Goal: Task Accomplishment & Management: Use online tool/utility

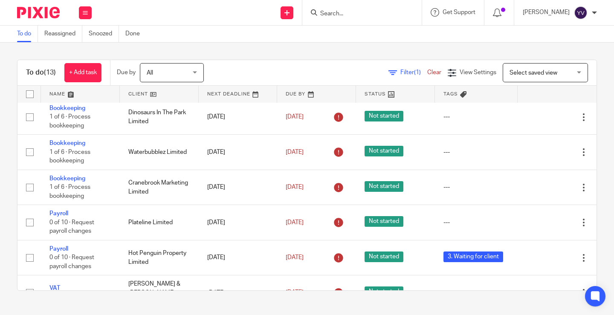
scroll to position [128, 0]
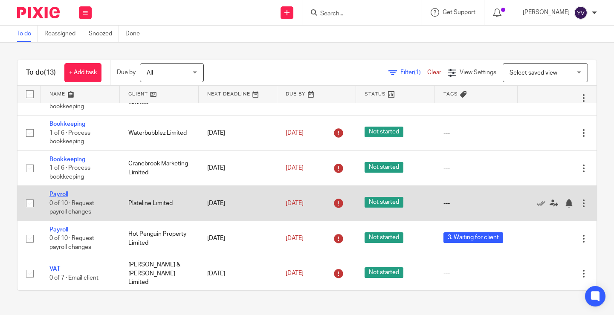
click at [64, 196] on link "Payroll" at bounding box center [58, 194] width 19 height 6
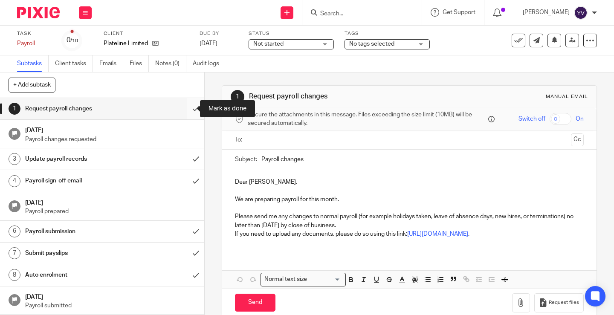
click at [186, 109] on input "submit" at bounding box center [102, 108] width 204 height 21
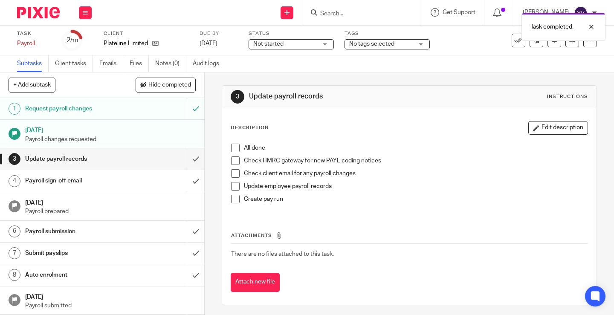
click at [234, 148] on span at bounding box center [235, 148] width 9 height 9
drag, startPoint x: 234, startPoint y: 160, endPoint x: 234, endPoint y: 170, distance: 10.2
click at [234, 160] on span at bounding box center [235, 160] width 9 height 9
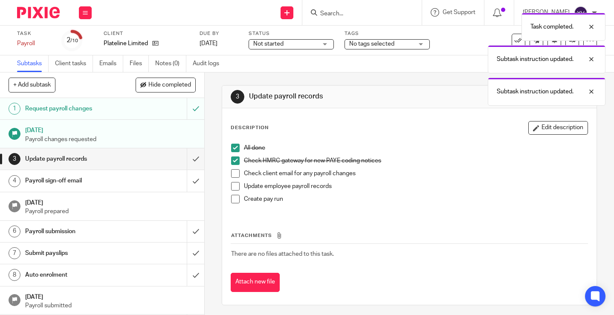
drag, startPoint x: 234, startPoint y: 172, endPoint x: 234, endPoint y: 182, distance: 10.3
click at [234, 173] on span at bounding box center [235, 173] width 9 height 9
drag, startPoint x: 233, startPoint y: 186, endPoint x: 233, endPoint y: 194, distance: 8.1
click at [233, 186] on span at bounding box center [235, 186] width 9 height 9
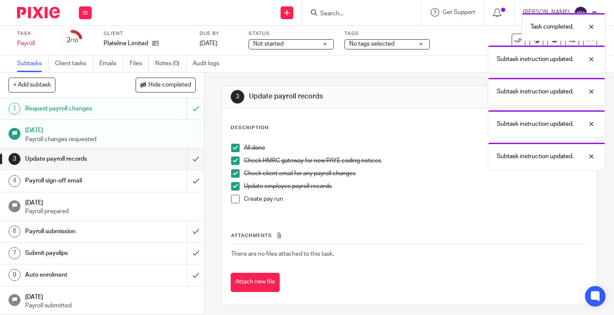
click at [233, 200] on span at bounding box center [235, 199] width 9 height 9
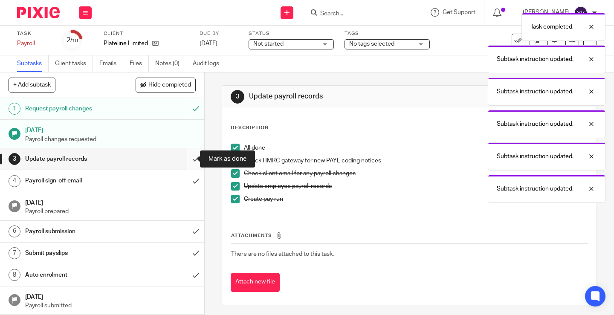
click at [188, 160] on input "submit" at bounding box center [102, 158] width 204 height 21
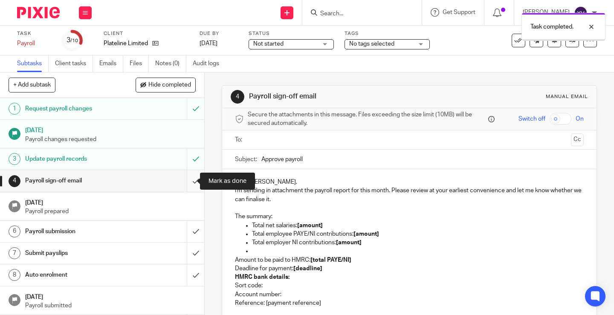
click at [188, 182] on input "submit" at bounding box center [102, 180] width 204 height 21
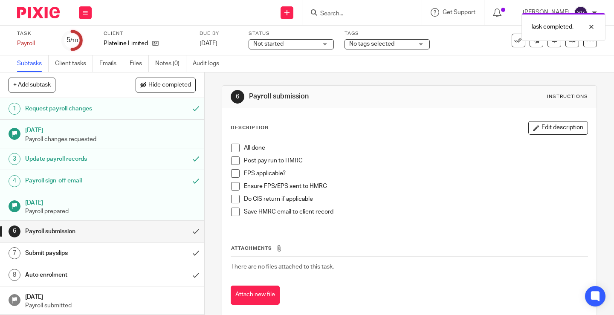
click at [236, 146] on span at bounding box center [235, 148] width 9 height 9
click at [232, 161] on span at bounding box center [235, 160] width 9 height 9
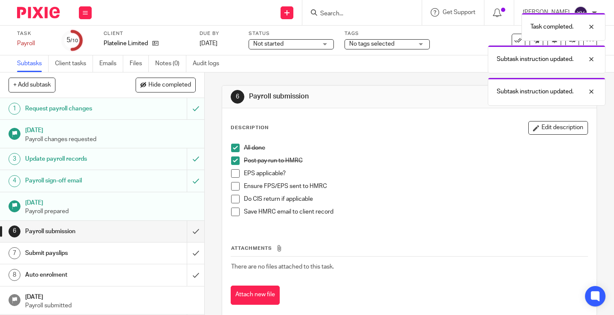
click at [233, 171] on span at bounding box center [235, 173] width 9 height 9
click at [232, 185] on span at bounding box center [235, 186] width 9 height 9
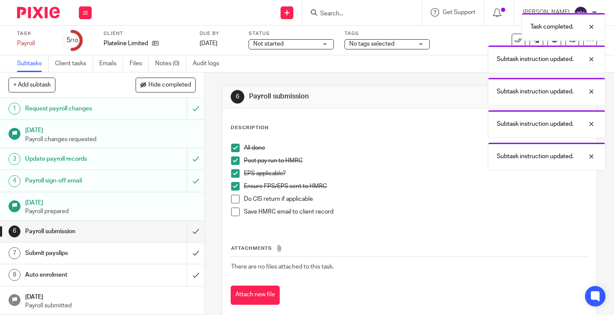
click at [231, 199] on span at bounding box center [235, 199] width 9 height 9
drag, startPoint x: 233, startPoint y: 211, endPoint x: 211, endPoint y: 225, distance: 26.4
click at [233, 212] on span at bounding box center [235, 212] width 9 height 9
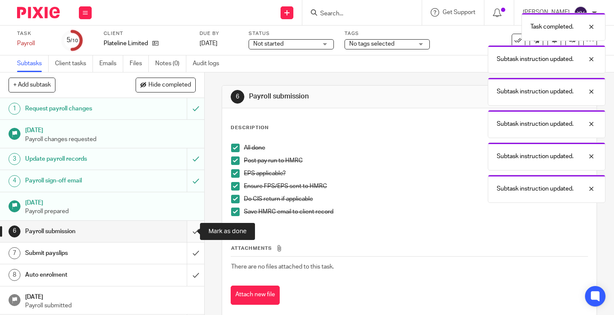
click at [188, 231] on input "submit" at bounding box center [102, 231] width 204 height 21
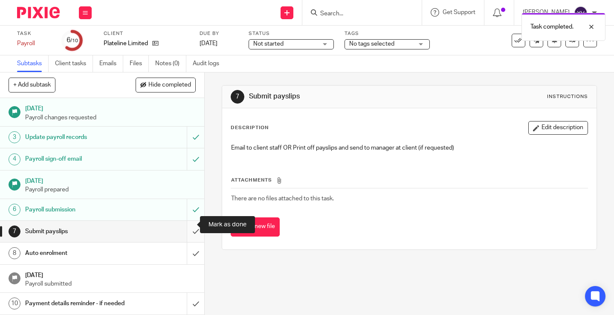
scroll to position [30, 0]
click at [187, 222] on input "submit" at bounding box center [102, 231] width 204 height 21
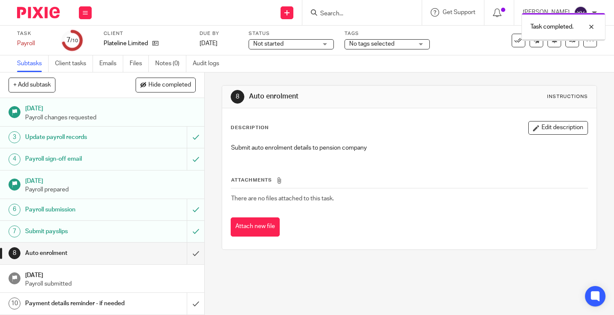
scroll to position [30, 0]
click at [188, 244] on input "submit" at bounding box center [102, 252] width 204 height 21
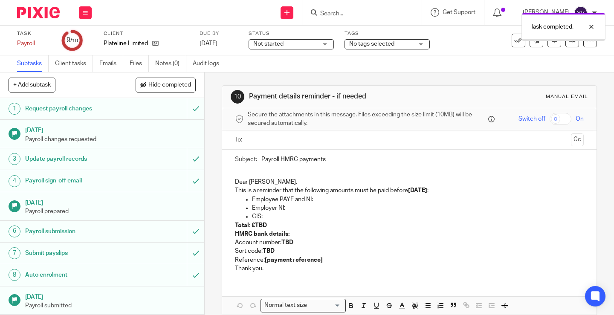
scroll to position [30, 0]
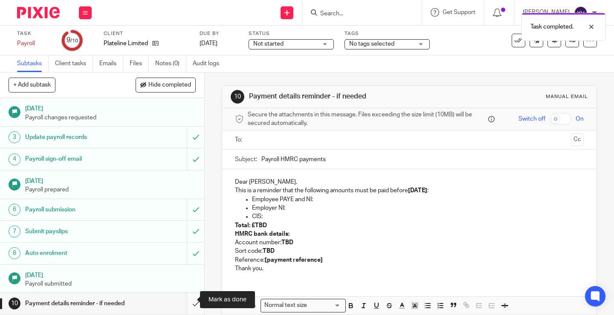
click at [185, 298] on input "submit" at bounding box center [102, 303] width 204 height 21
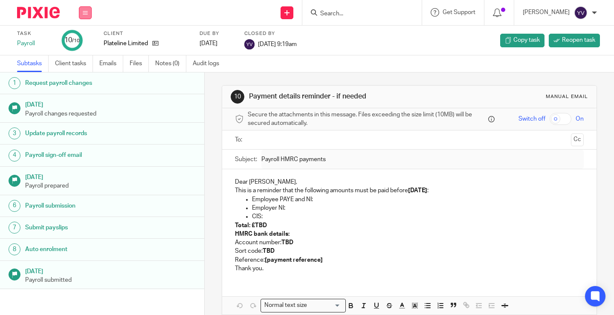
click at [87, 14] on icon at bounding box center [85, 12] width 5 height 5
click at [84, 39] on link "Work" at bounding box center [81, 40] width 15 height 6
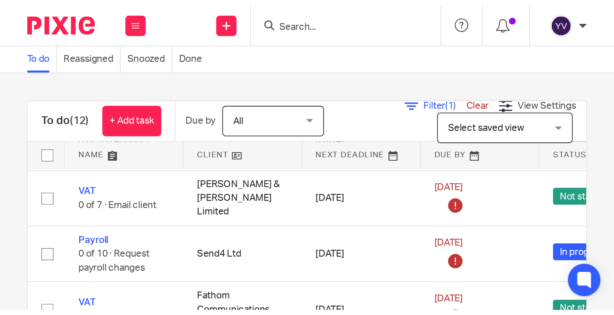
scroll to position [244, 0]
